Goal: Find specific page/section: Find specific page/section

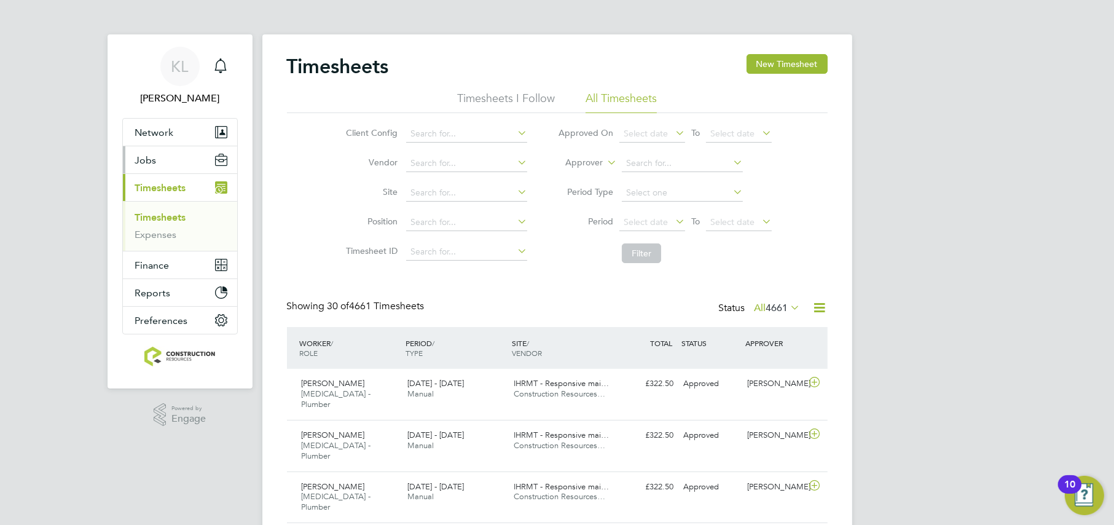
click at [140, 161] on span "Jobs" at bounding box center [145, 160] width 21 height 12
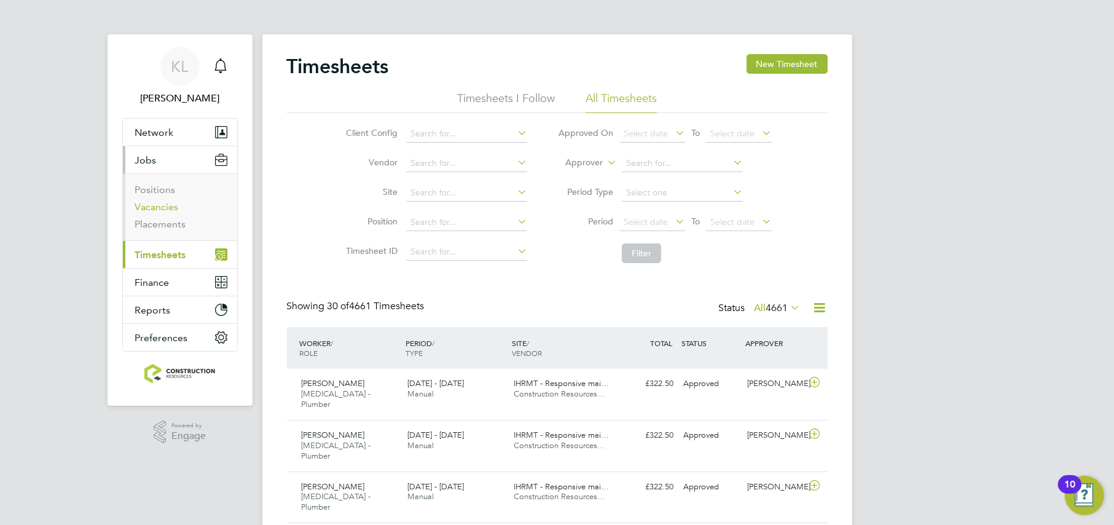
click at [162, 208] on link "Vacancies" at bounding box center [157, 207] width 44 height 12
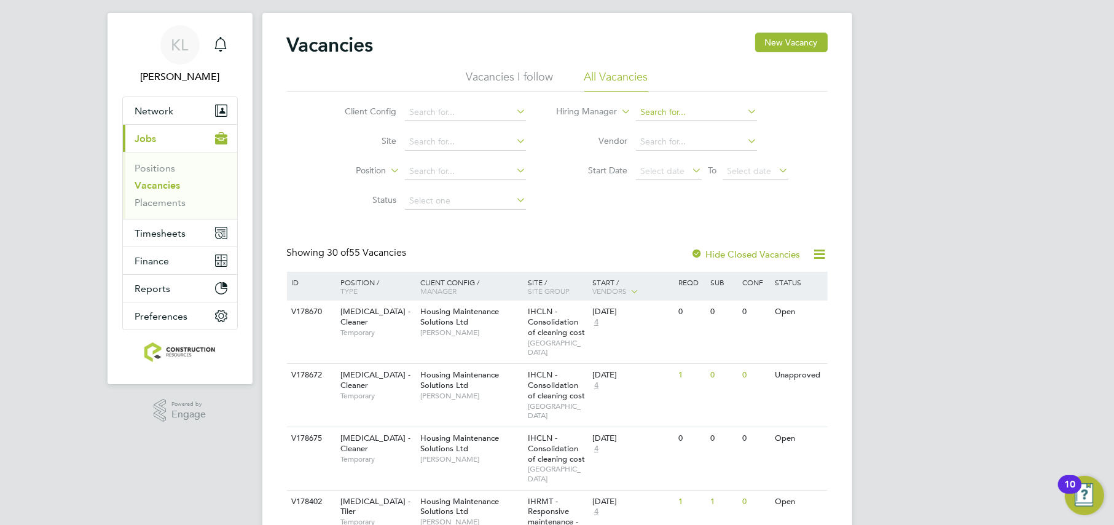
click at [681, 104] on input at bounding box center [696, 112] width 121 height 17
click at [662, 104] on input "[PERSON_NAME]" at bounding box center [696, 112] width 121 height 17
click at [670, 122] on li "[PERSON_NAME]" at bounding box center [712, 128] width 152 height 17
type input "[PERSON_NAME]"
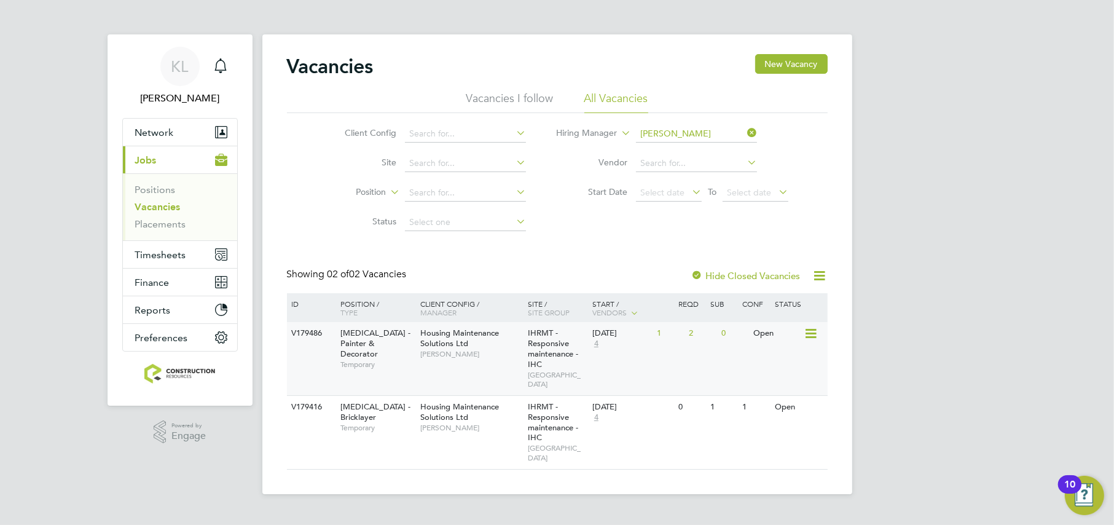
click at [622, 345] on div "[DATE] 4" at bounding box center [621, 338] width 64 height 33
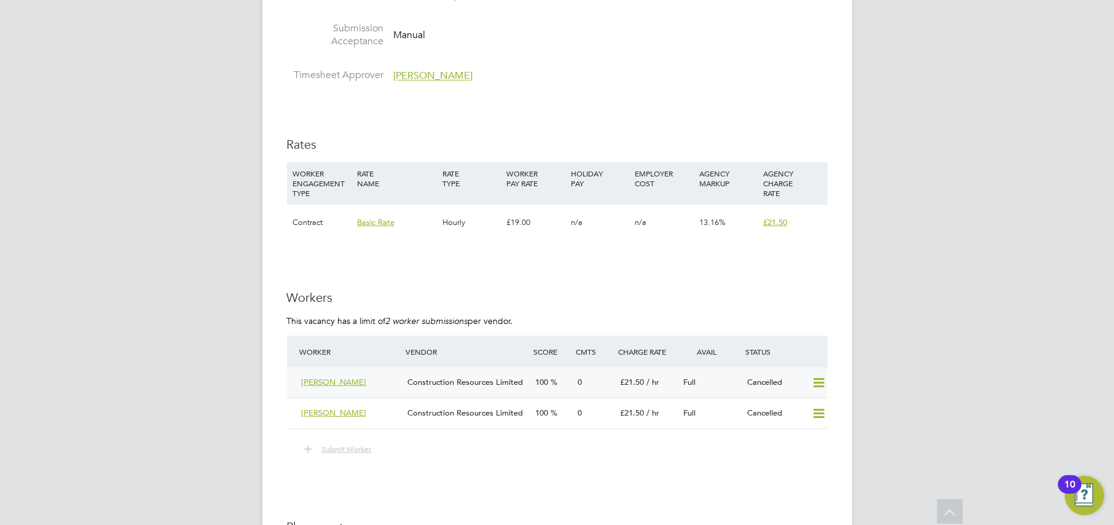
scroll to position [765, 0]
click at [824, 377] on icon at bounding box center [818, 382] width 15 height 10
click at [162, 251] on div "KL Kate Lomax Notifications Applications: Network Team Members Businesses Sites…" at bounding box center [557, 159] width 1114 height 1848
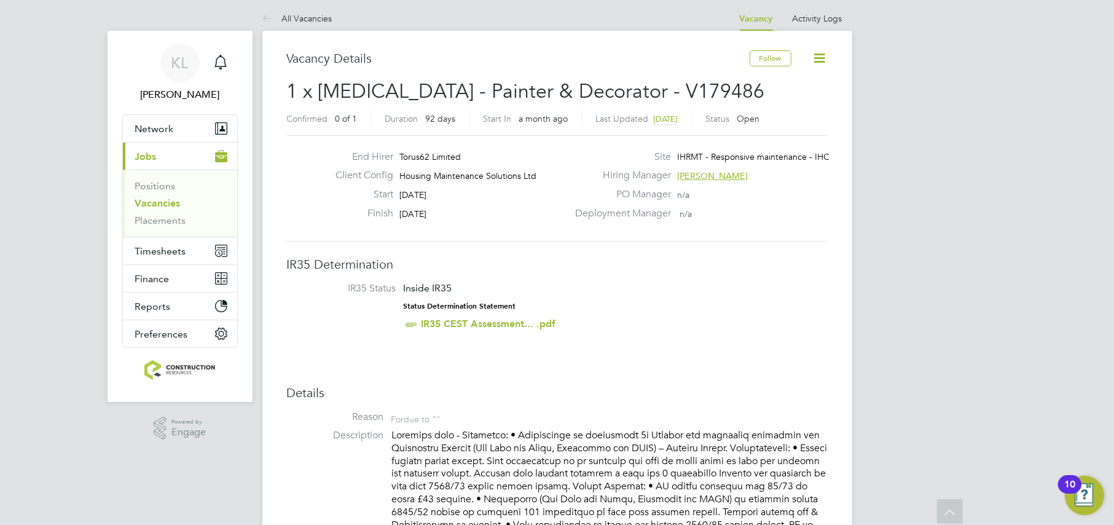
scroll to position [0, 0]
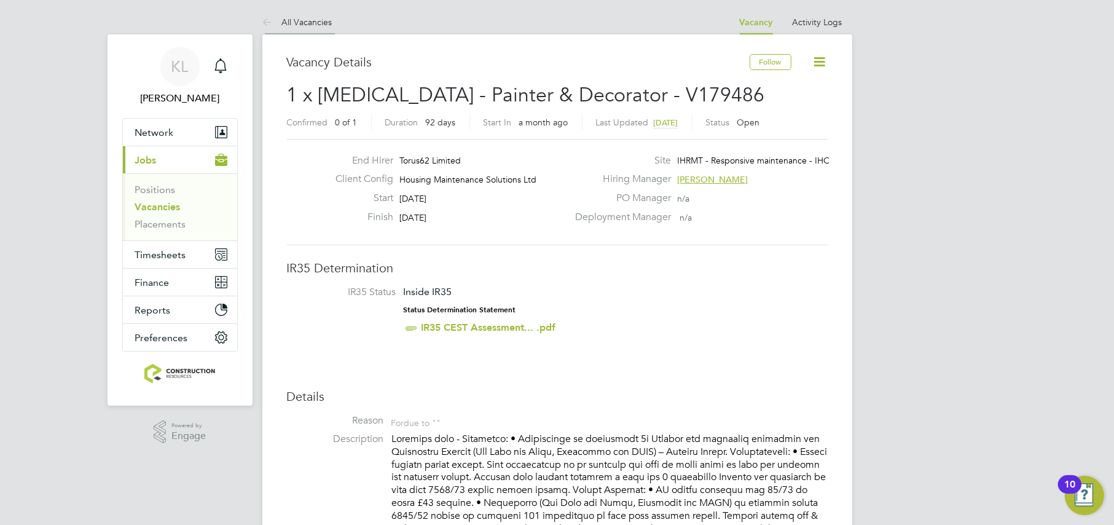
click at [291, 31] on li "All Vacancies" at bounding box center [297, 22] width 70 height 25
